Goal: Information Seeking & Learning: Learn about a topic

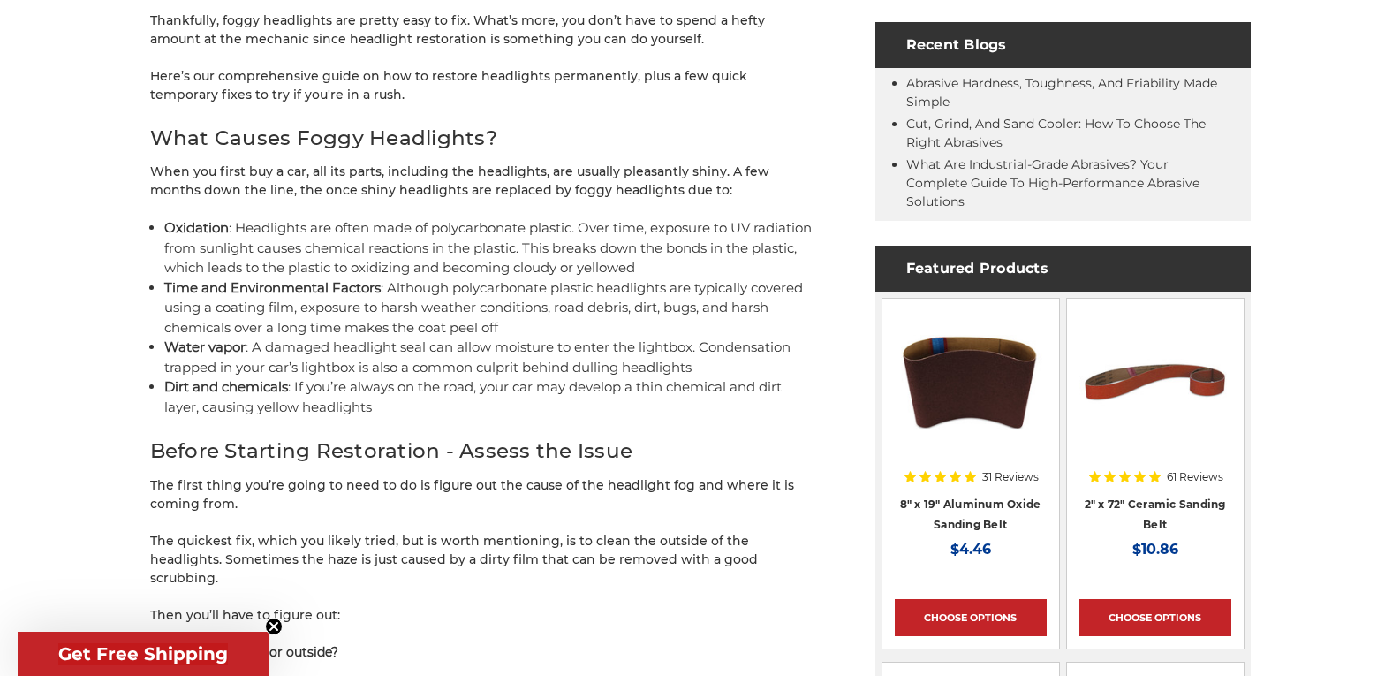
scroll to position [913, 0]
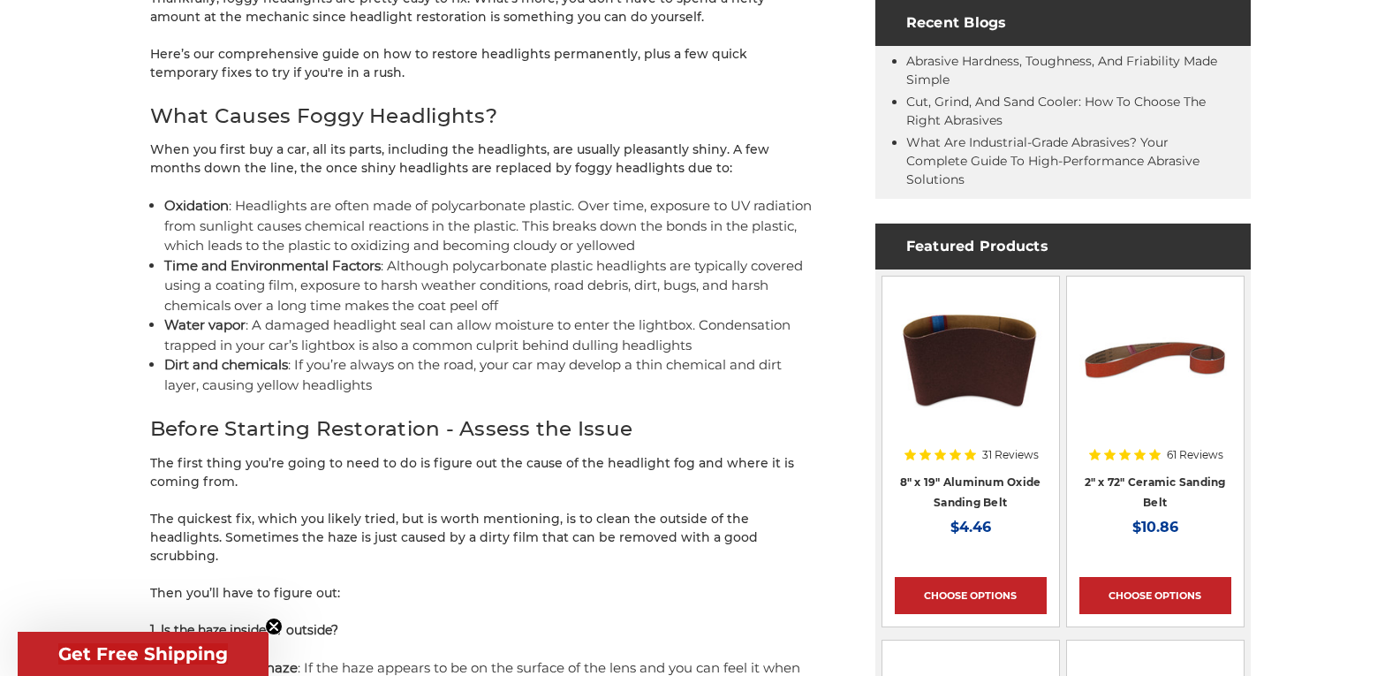
drag, startPoint x: 1413, startPoint y: 48, endPoint x: 1413, endPoint y: 120, distance: 72.5
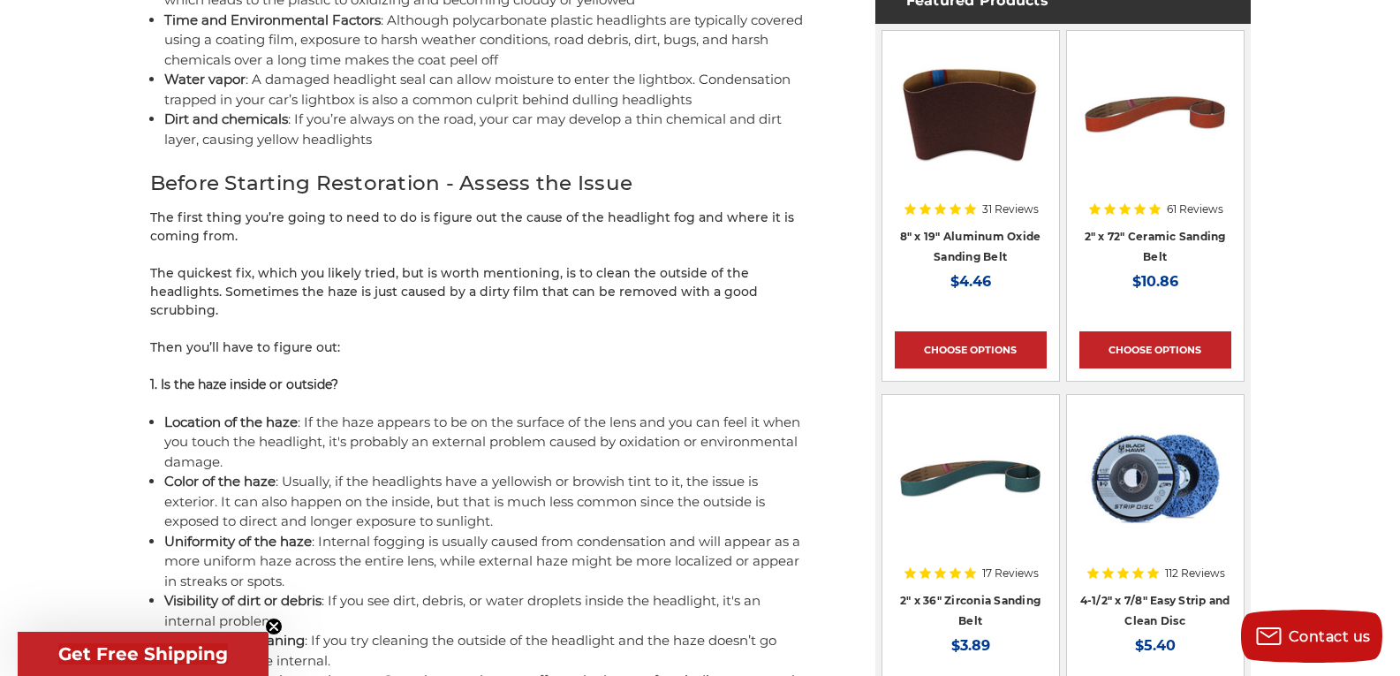
scroll to position [1169, 0]
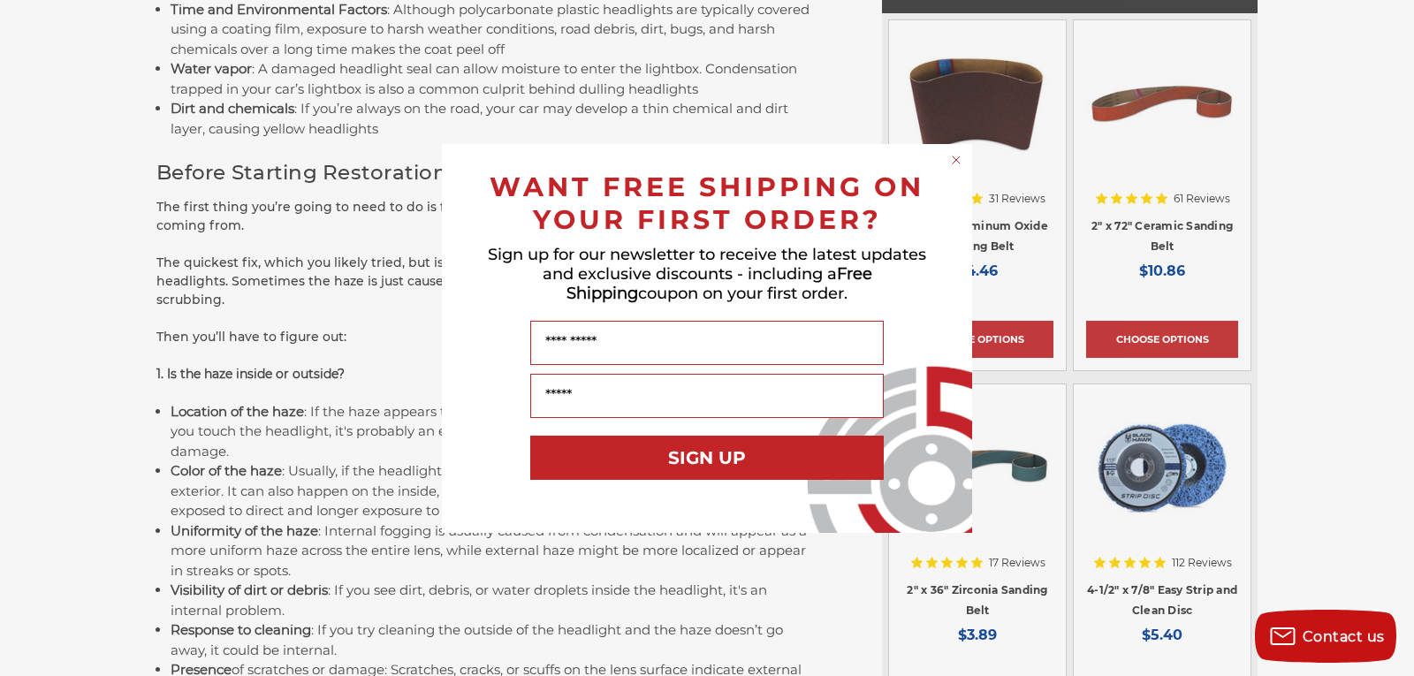
click at [959, 156] on icon "Close dialog" at bounding box center [955, 159] width 7 height 7
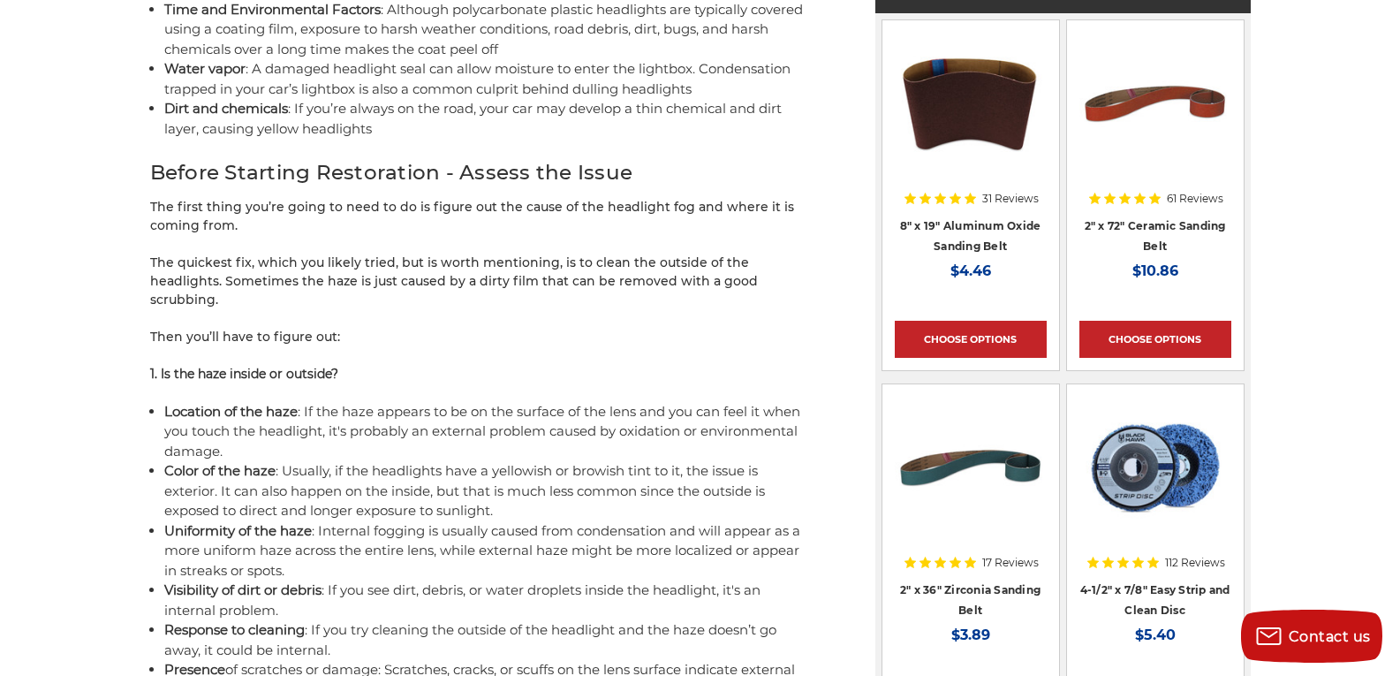
click at [381, 365] on p "1. Is the haze inside or outside?" at bounding box center [481, 374] width 663 height 19
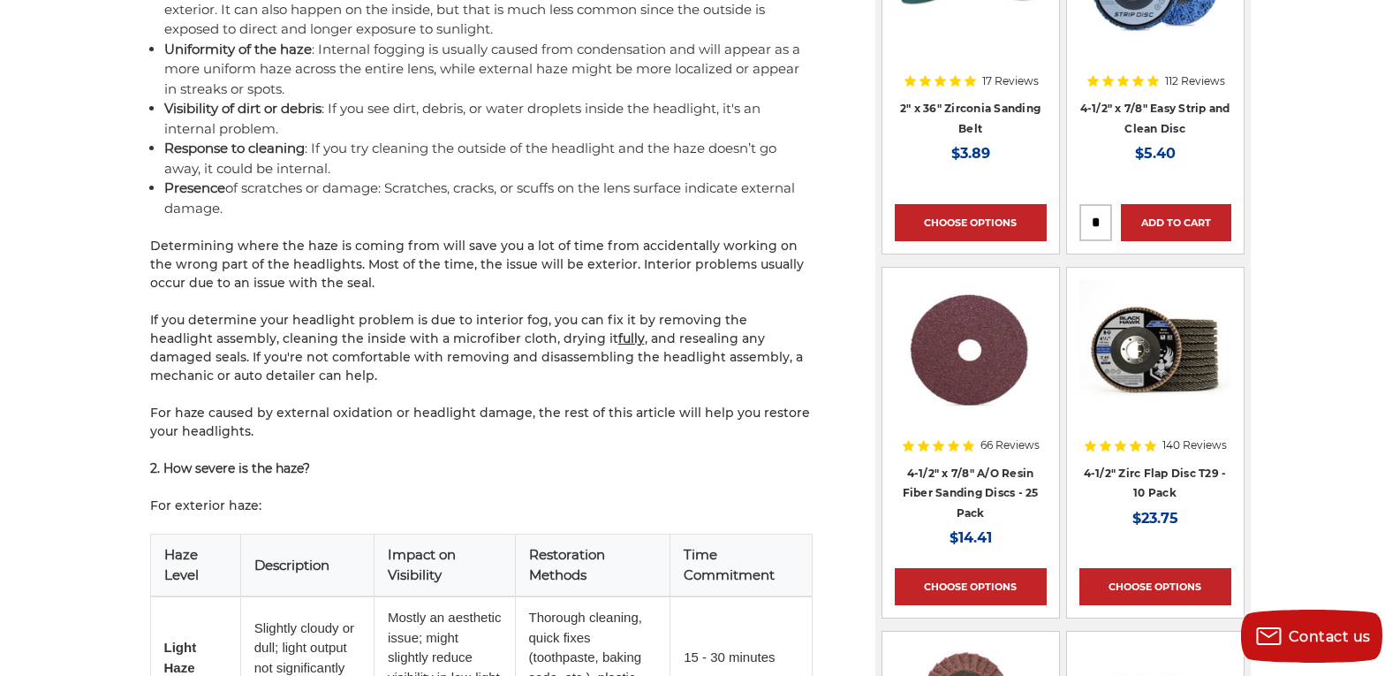
scroll to position [1664, 0]
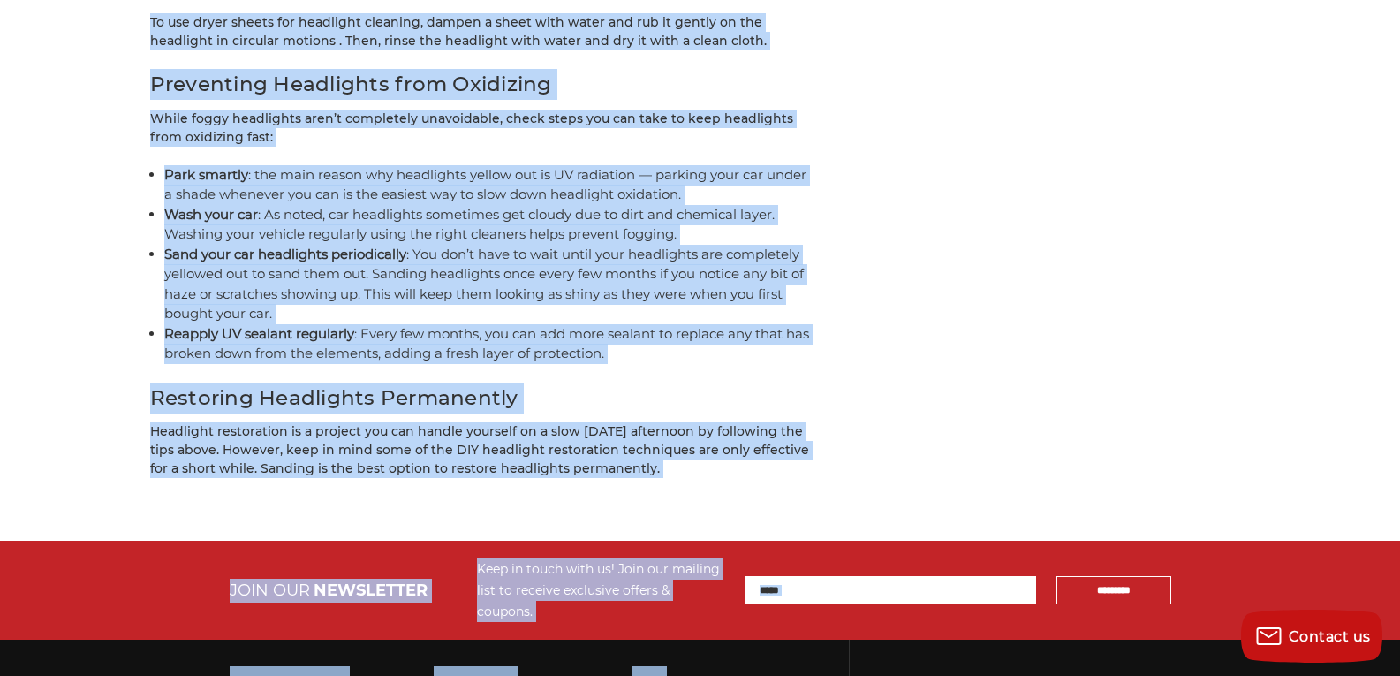
scroll to position [7438, 0]
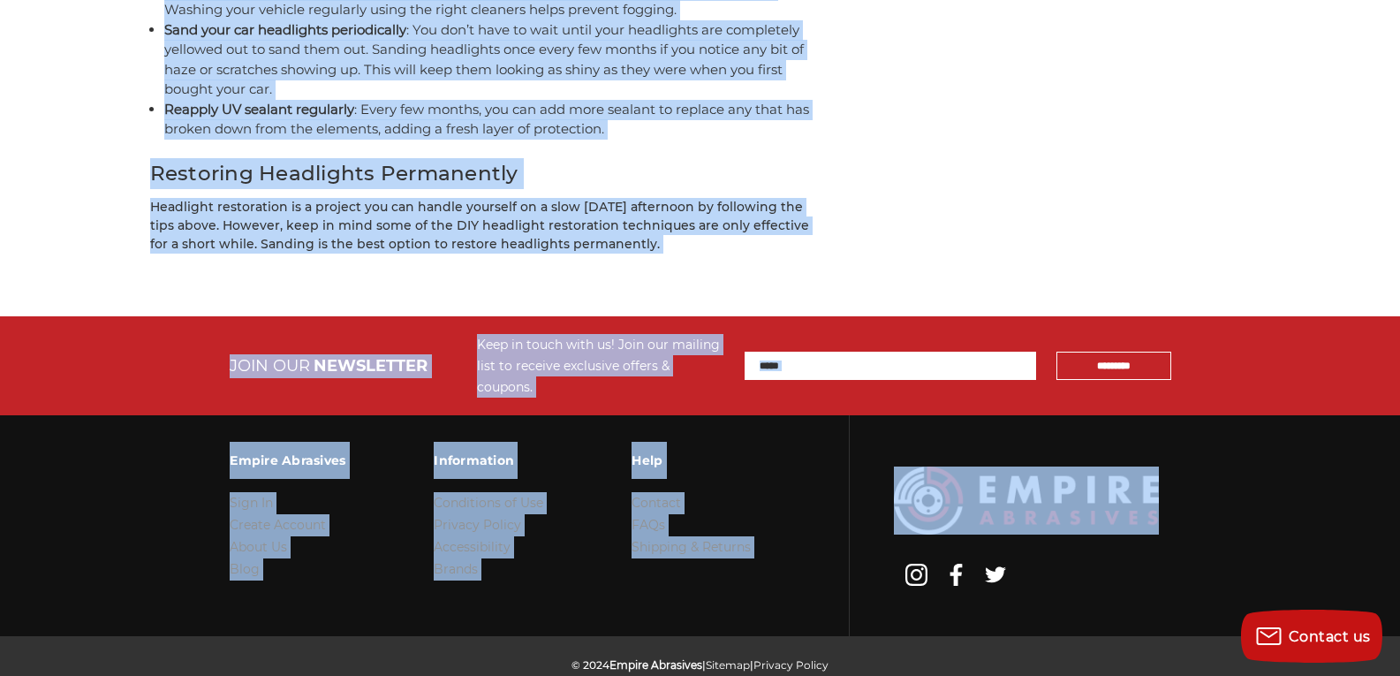
drag, startPoint x: 599, startPoint y: 522, endPoint x: 0, endPoint y: 717, distance: 630.1
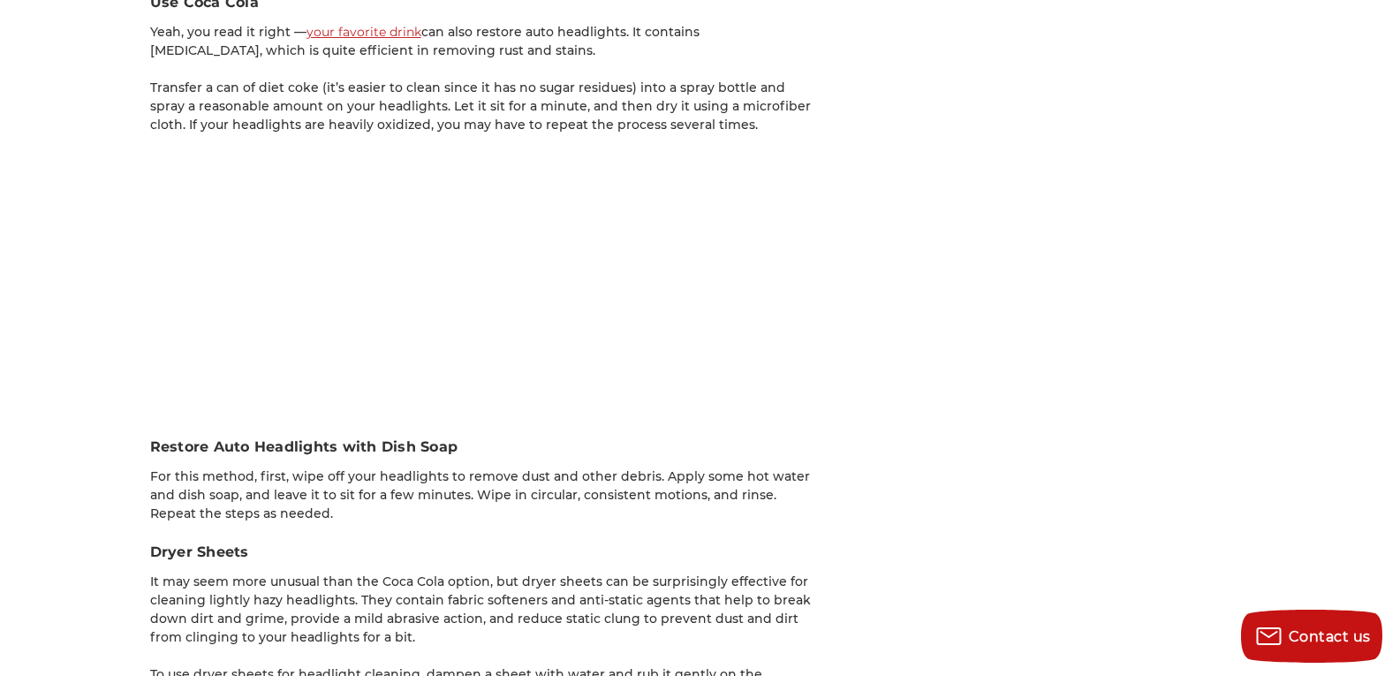
scroll to position [6539, 0]
